Goal: Navigation & Orientation: Understand site structure

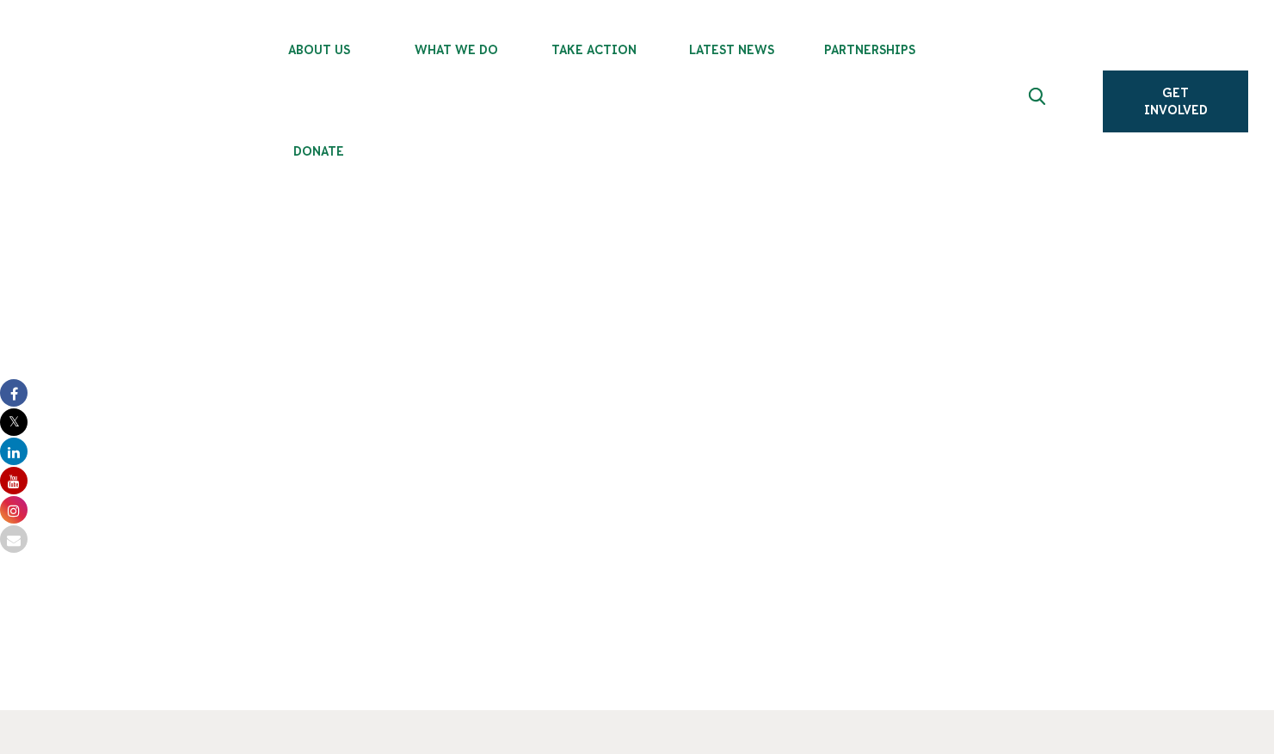
scroll to position [5647, 0]
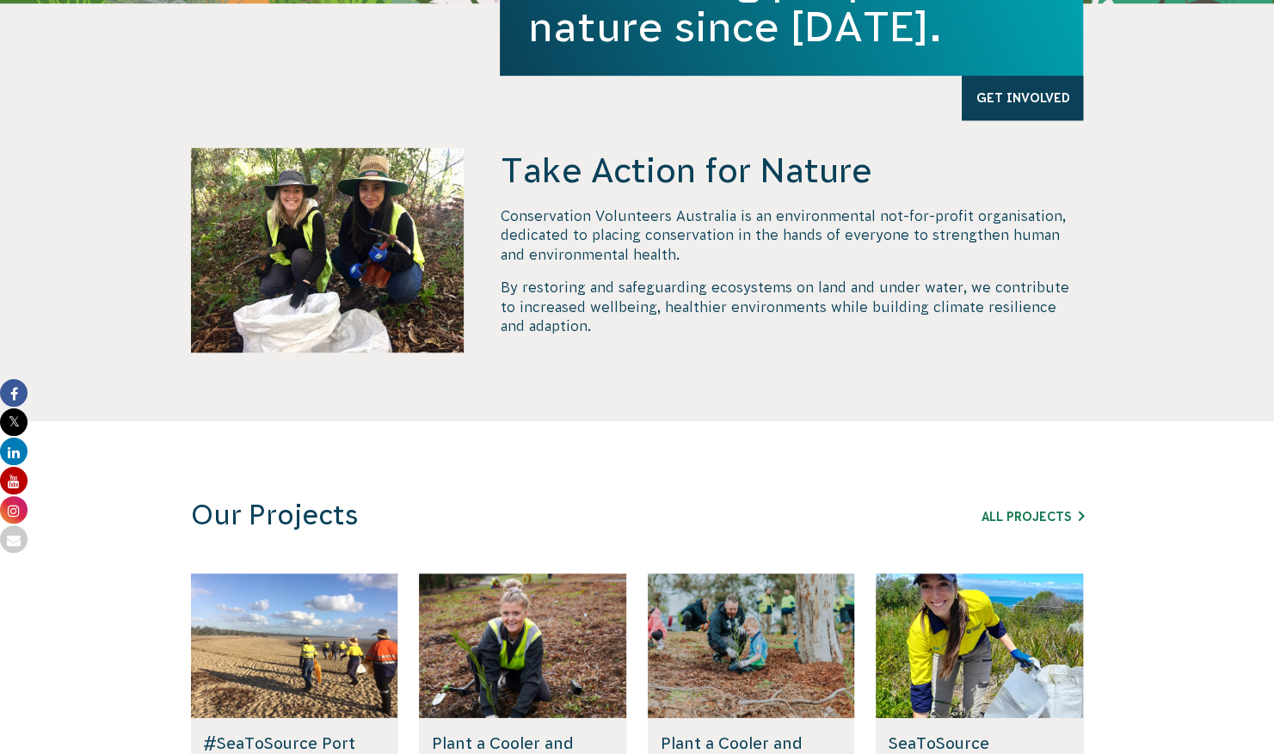
scroll to position [714, 0]
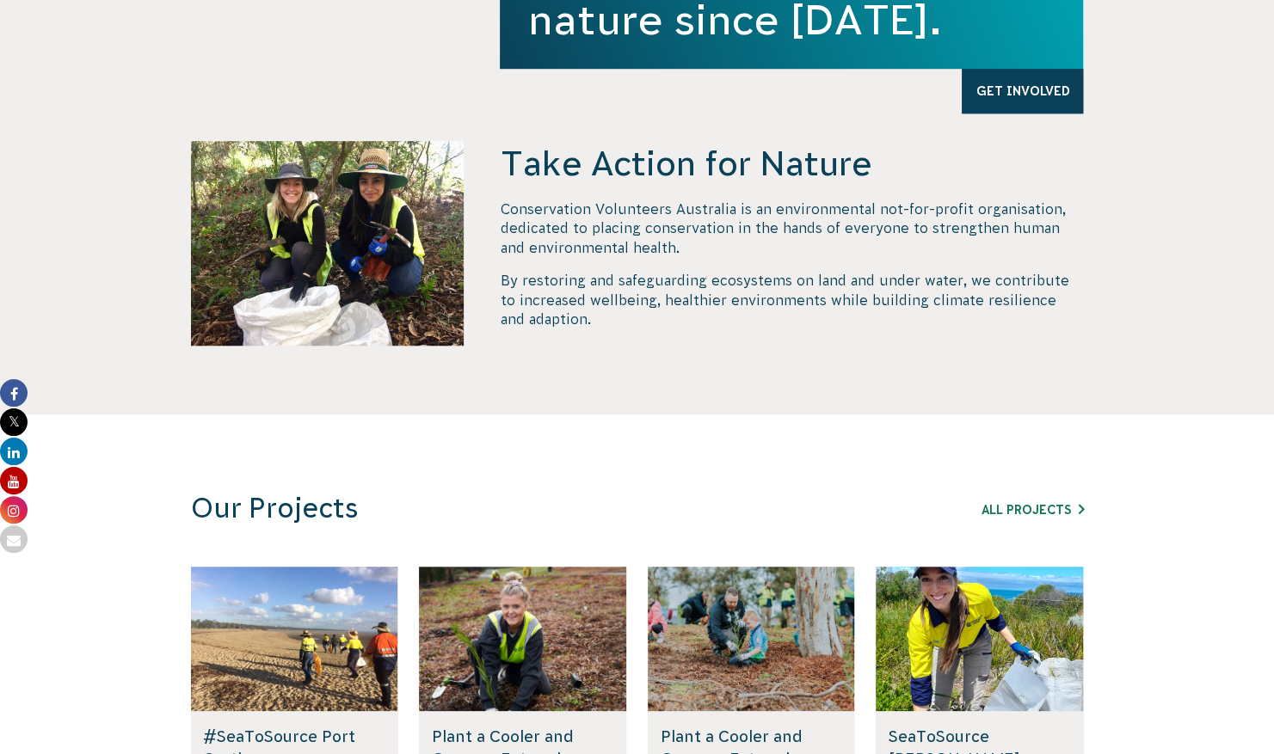
click at [591, 434] on section "Our Projects All Projects #SeaToSource Port Phillip Bay Join the #SeaToSource P…" at bounding box center [637, 745] width 1274 height 661
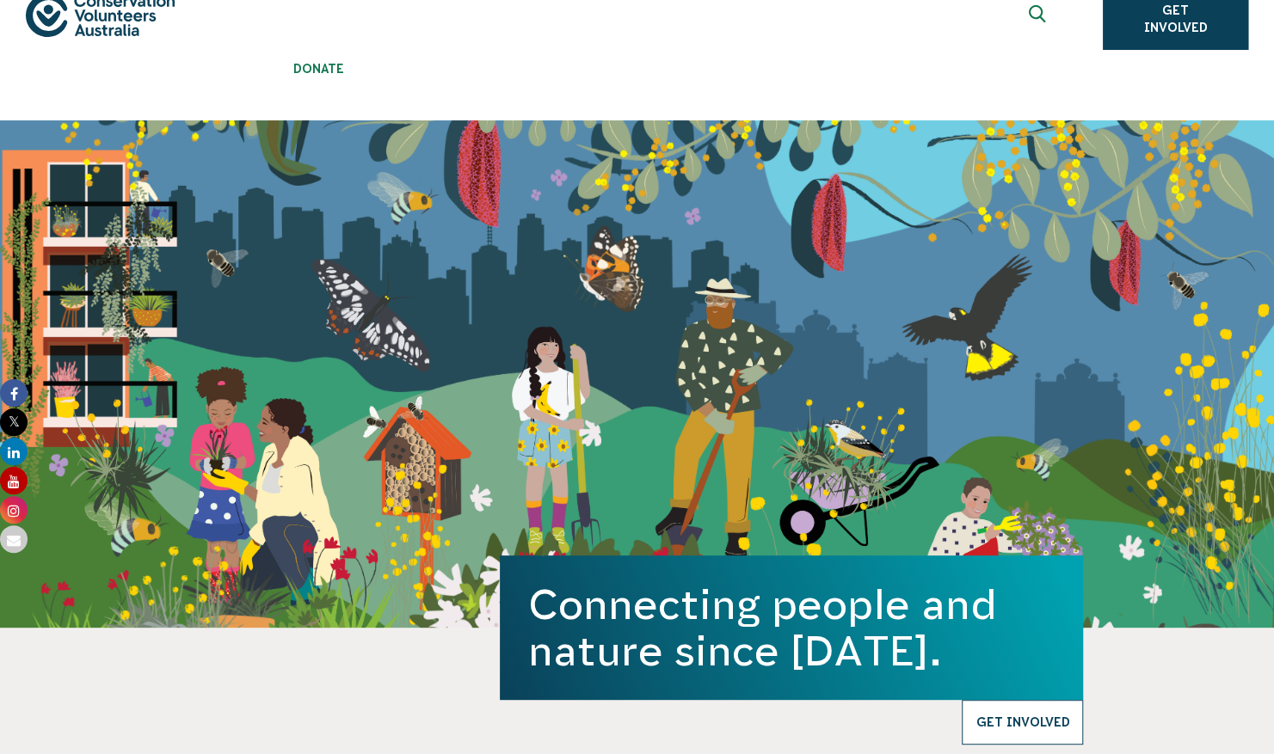
scroll to position [0, 0]
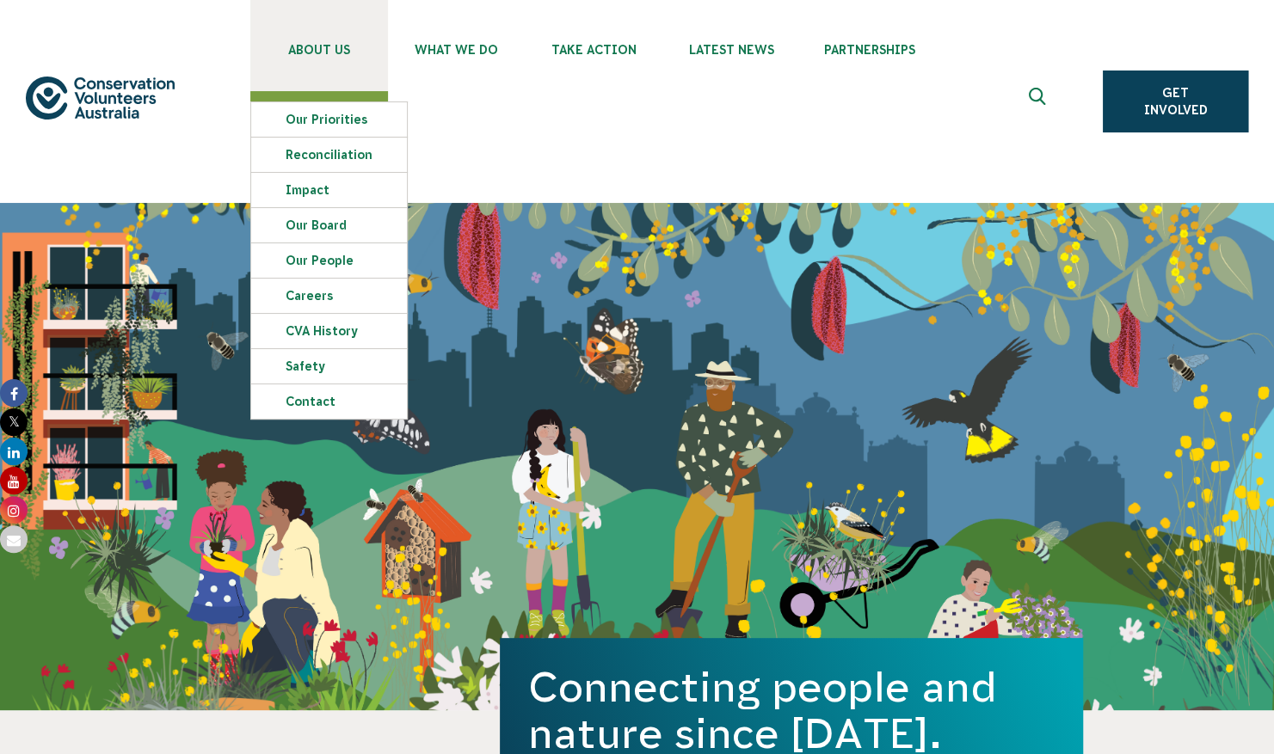
click at [294, 50] on span "About Us" at bounding box center [319, 50] width 138 height 14
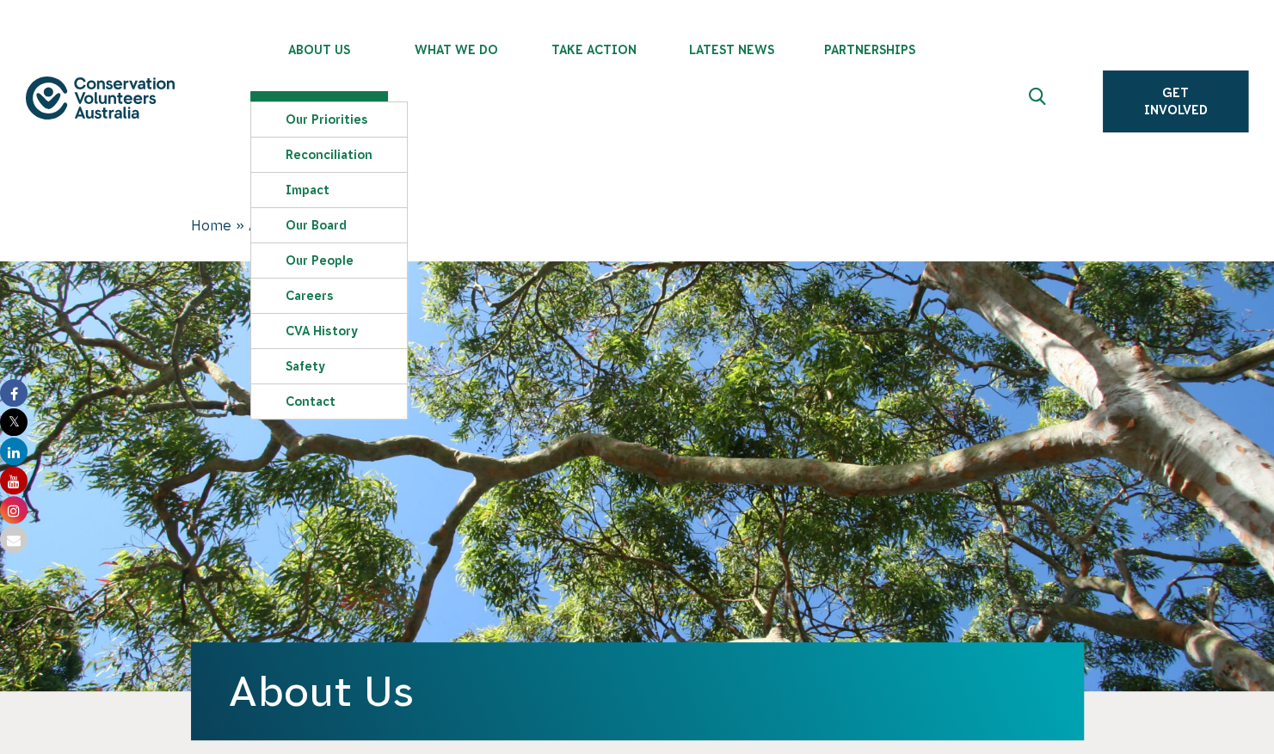
click at [95, 104] on img at bounding box center [100, 98] width 149 height 43
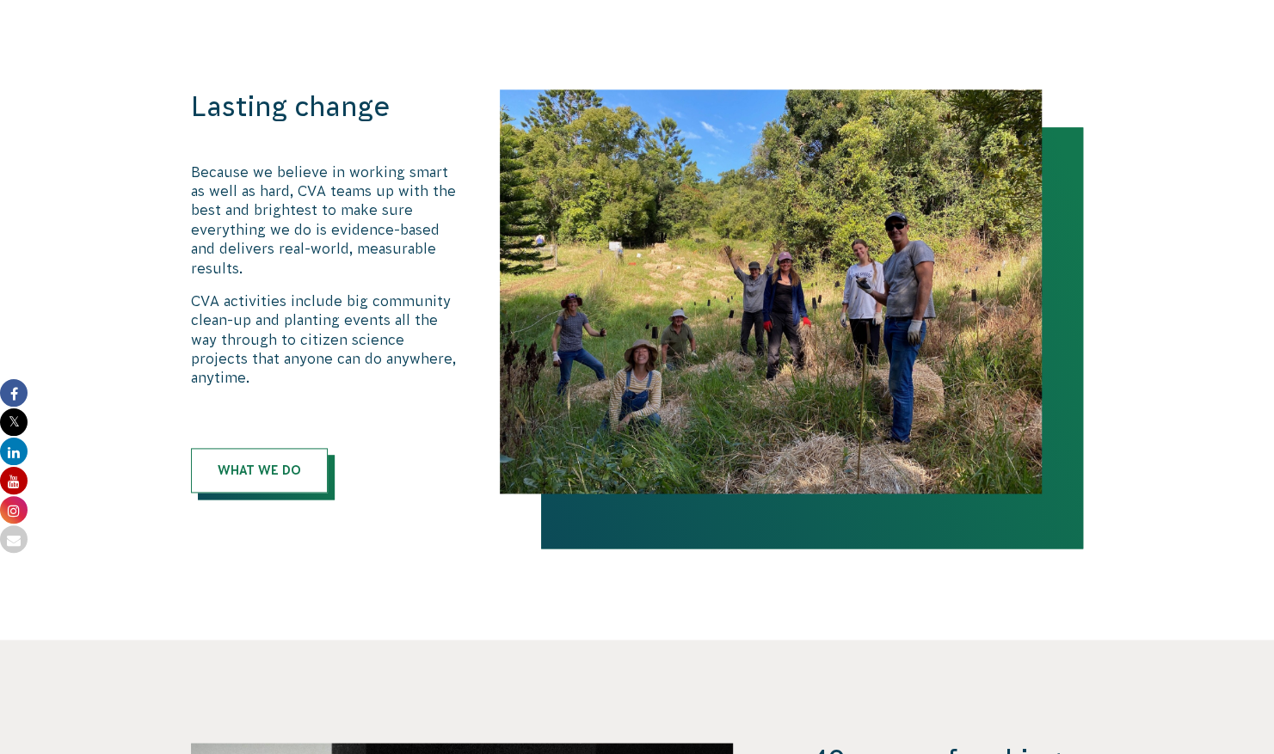
scroll to position [1163, 0]
